Goal: Communication & Community: Share content

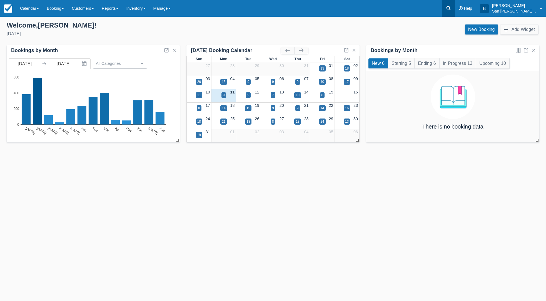
click at [455, 12] on link at bounding box center [448, 8] width 13 height 17
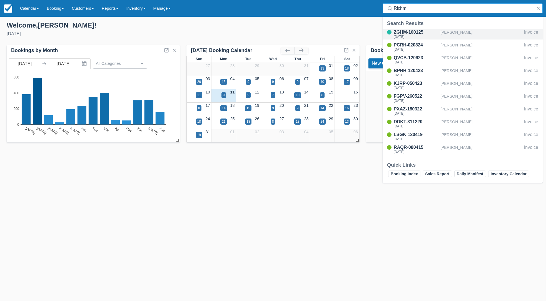
type input "Richm"
click at [407, 32] on div "ZGHM-100125" at bounding box center [416, 32] width 44 height 7
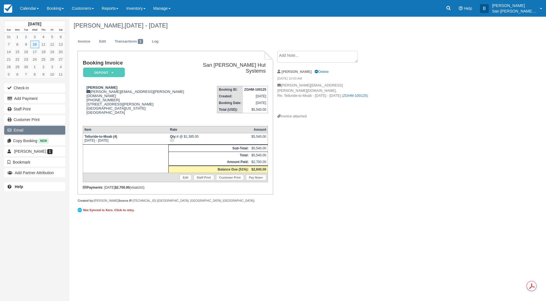
click at [27, 129] on button "Email" at bounding box center [34, 130] width 61 height 9
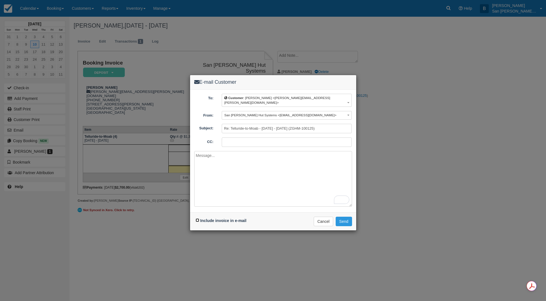
click at [199, 218] on input "Include invoice in e-mail" at bounding box center [198, 220] width 4 height 4
checkbox input "true"
click at [250, 156] on textarea "To enrich screen reader interactions, please activate Accessibility in Grammarl…" at bounding box center [273, 179] width 158 height 56
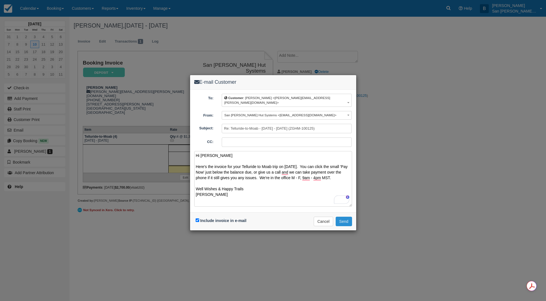
type textarea "Hi [PERSON_NAME] Here's the invoice for your Telluride to Moab trip on [DATE]. …"
click at [349, 216] on button "Send" at bounding box center [344, 220] width 16 height 9
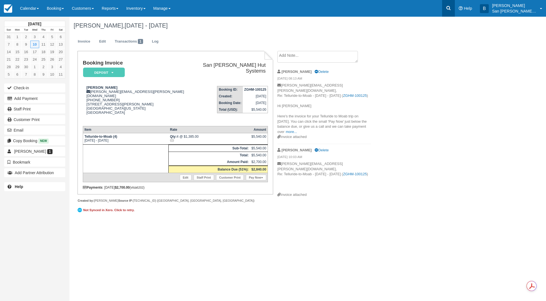
click at [451, 7] on icon at bounding box center [449, 8] width 6 height 6
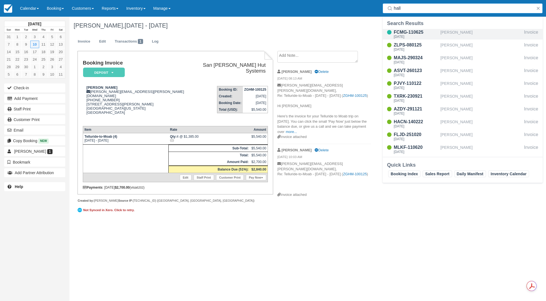
type input "hall"
click at [411, 31] on div "FCMG-110625" at bounding box center [416, 32] width 44 height 7
